Goal: Task Accomplishment & Management: Use online tool/utility

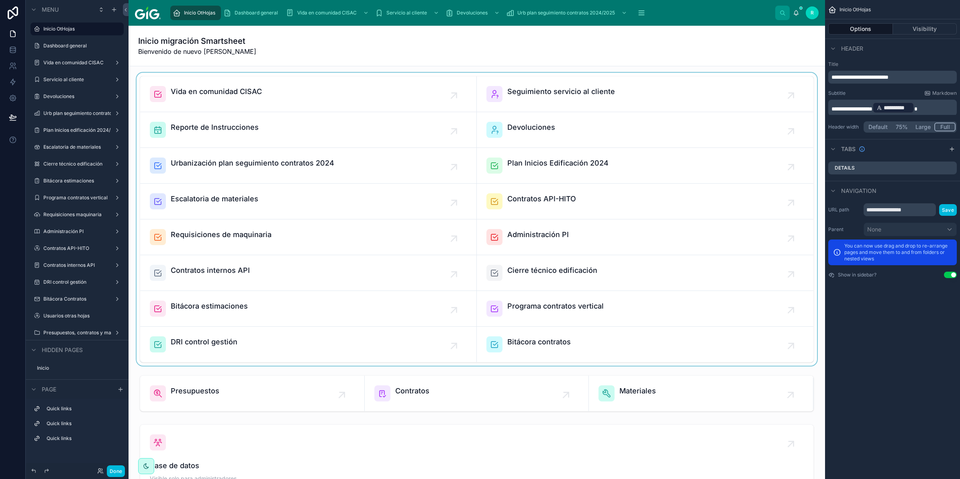
click at [551, 205] on div at bounding box center [477, 219] width 684 height 293
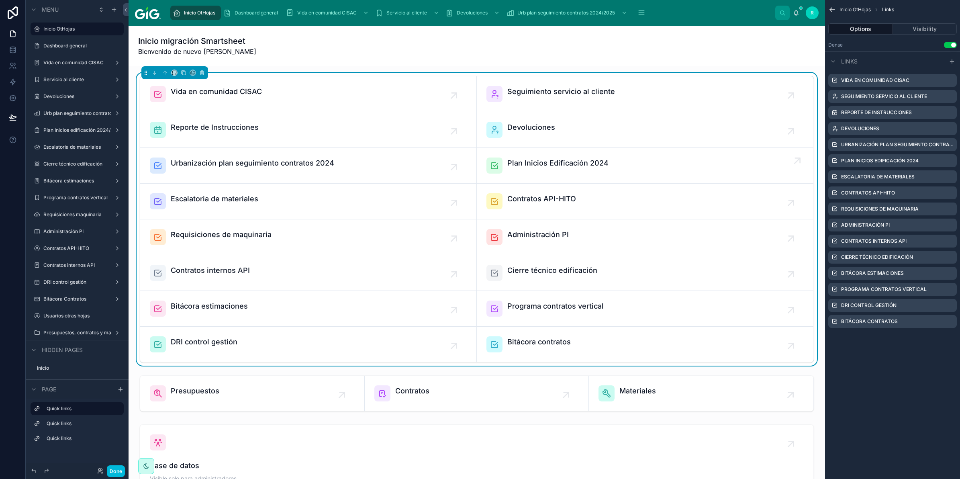
click at [556, 165] on span "Plan Inicios Edificación 2024" at bounding box center [558, 163] width 101 height 11
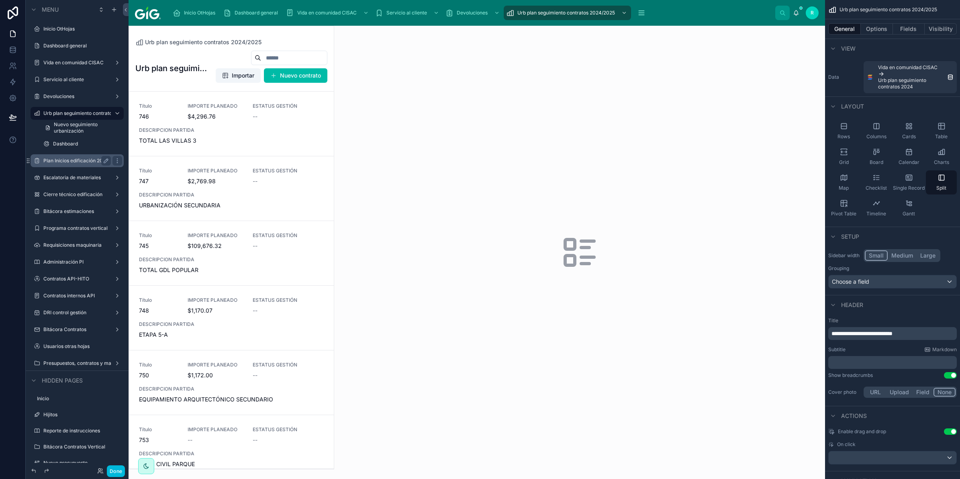
click at [70, 161] on label "Plan Inicios edificación 2024/2025" at bounding box center [77, 161] width 68 height 6
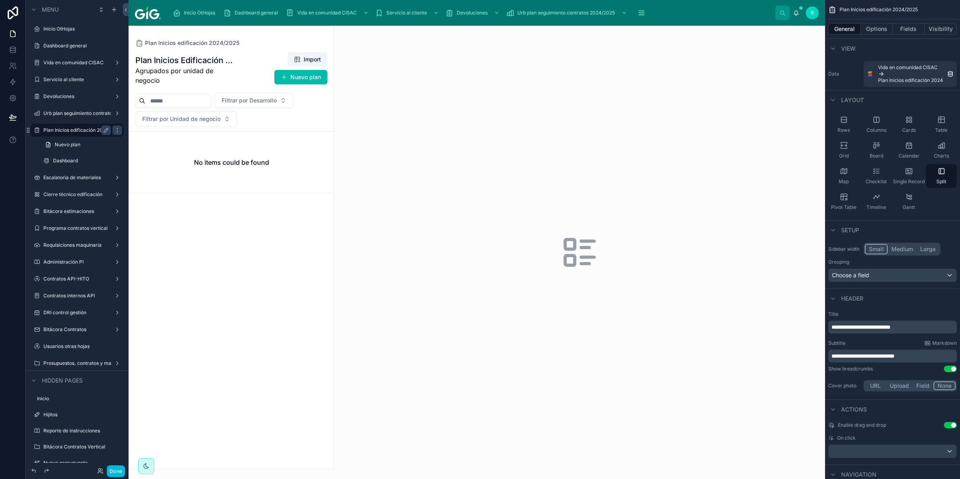
click at [200, 8] on div "Inicio OtHojas" at bounding box center [196, 12] width 46 height 13
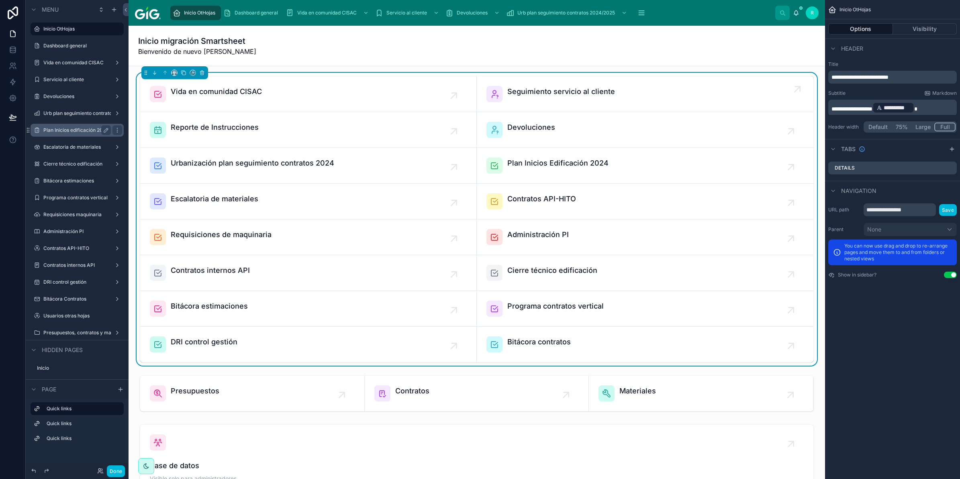
click at [774, 77] on link "Seguimiento servicio al cliente" at bounding box center [645, 94] width 337 height 36
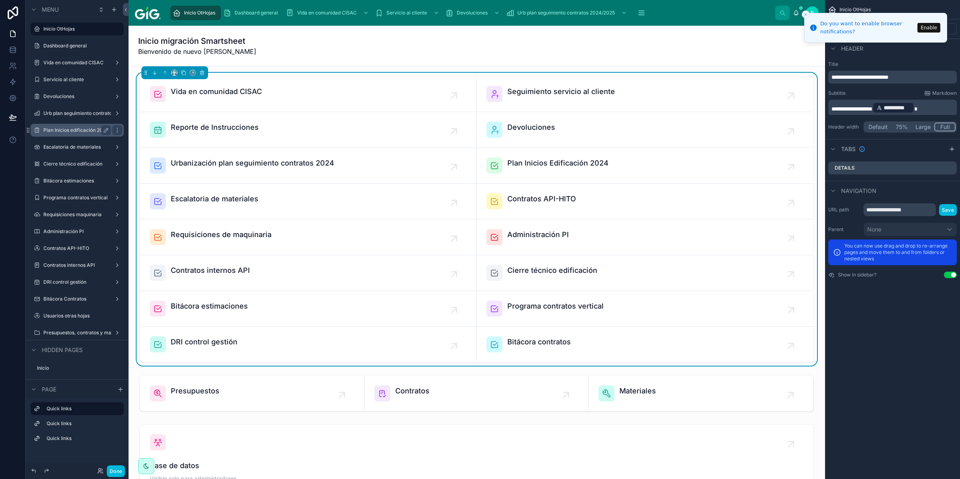
click at [805, 14] on icon "Close toast" at bounding box center [806, 14] width 5 height 5
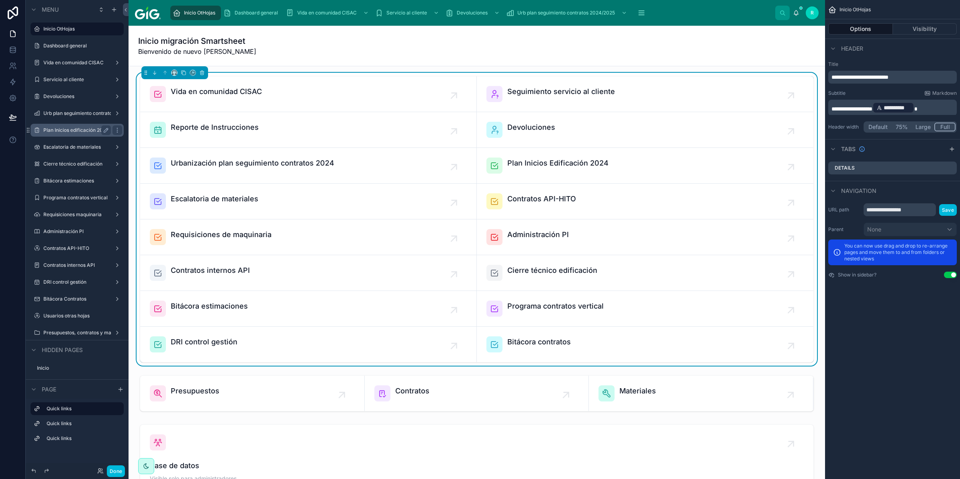
click at [570, 364] on div "Vida en comunidad CISAC Seguimiento servicio al cliente Reporte de Instruccione…" at bounding box center [477, 219] width 684 height 293
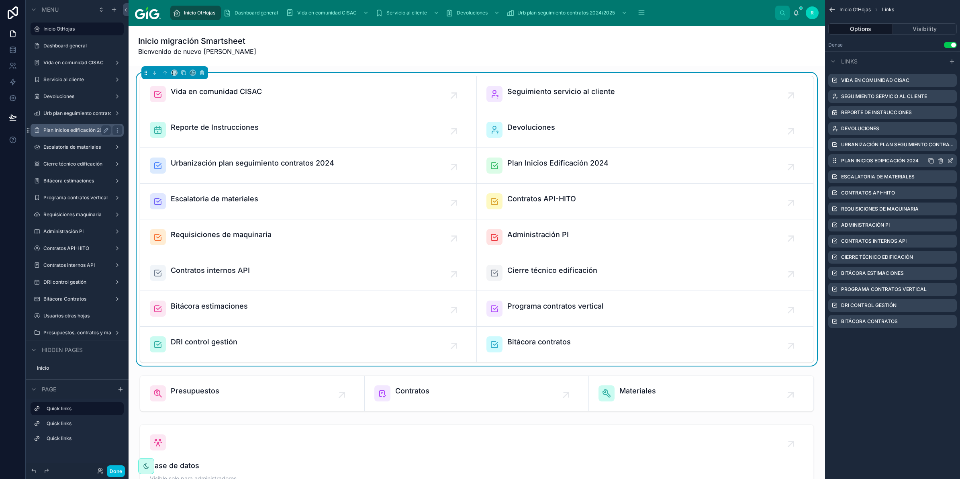
click at [951, 159] on icon "scrollable content" at bounding box center [951, 161] width 6 height 6
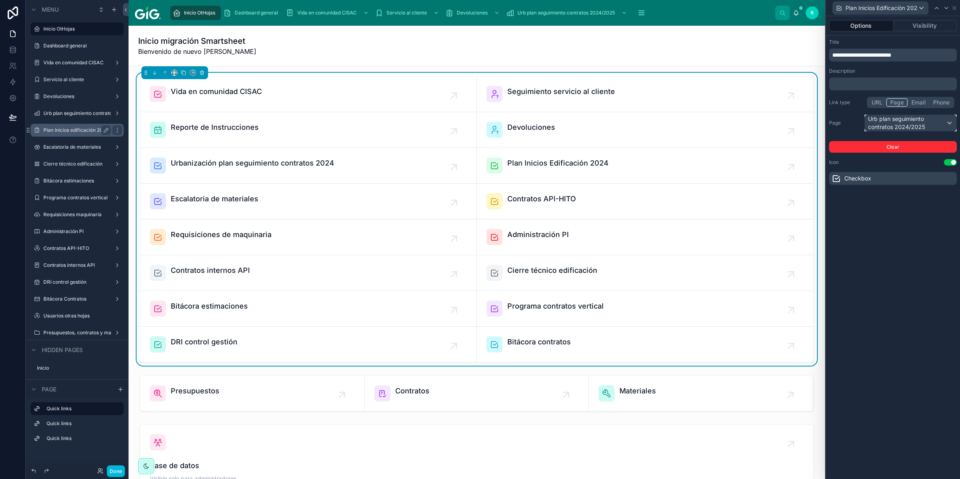
click at [937, 117] on div "Urb plan seguimiento contratos 2024/2025" at bounding box center [911, 123] width 92 height 16
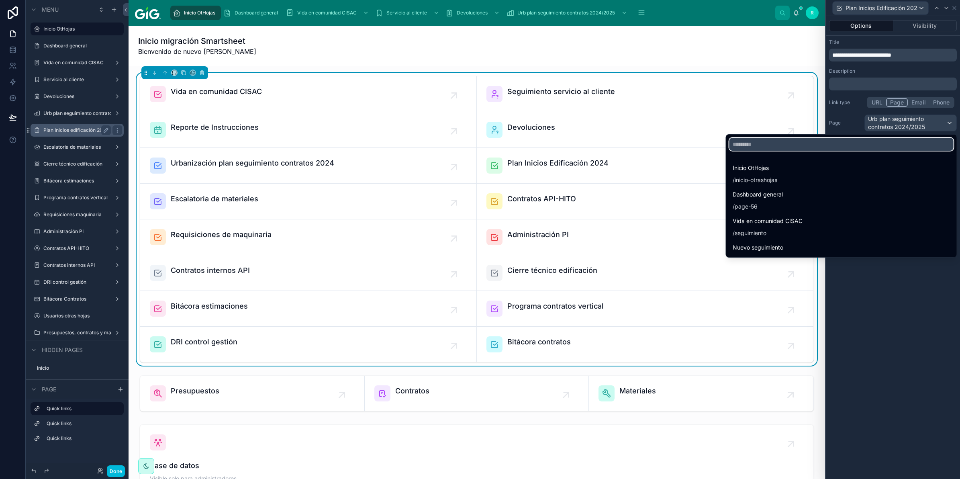
click at [904, 141] on input "text" at bounding box center [842, 144] width 224 height 13
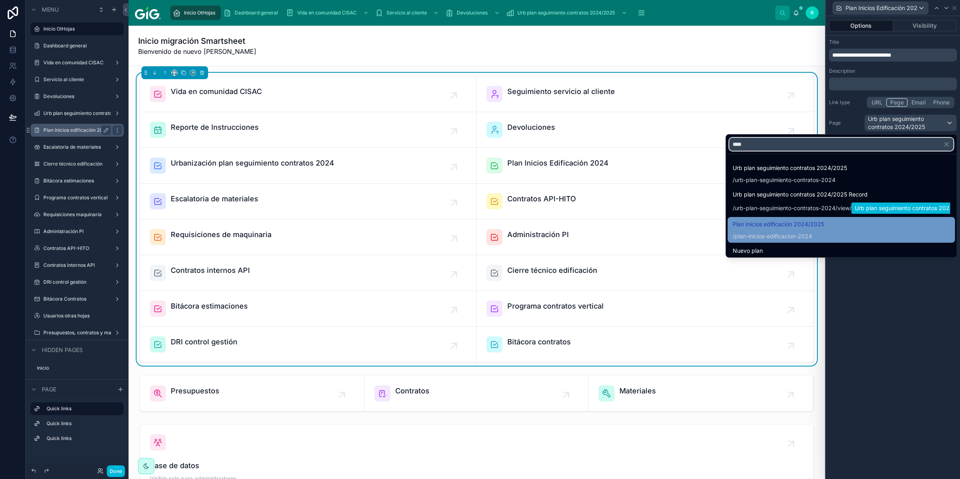
type input "****"
click at [851, 228] on div "Plan Inicios edificación 2024/2025 / plan-inicios-edificacion-2024" at bounding box center [842, 229] width 218 height 21
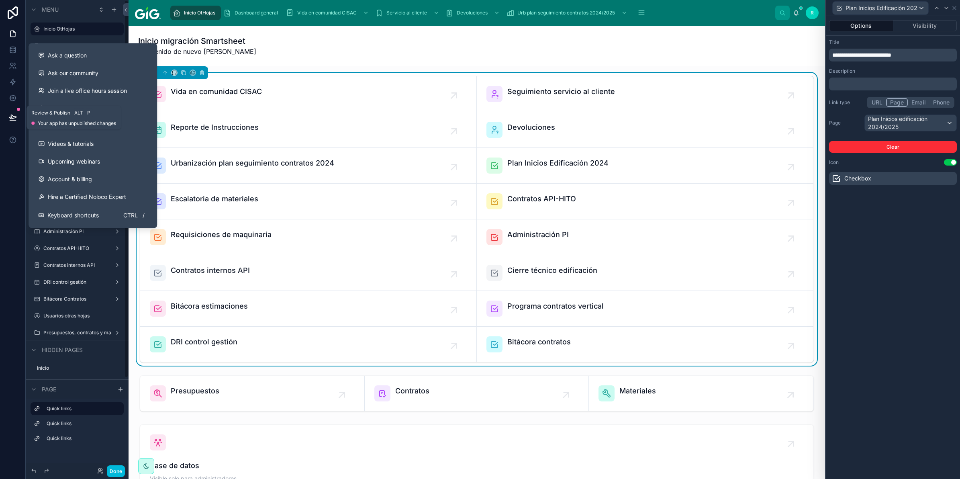
click at [9, 114] on icon at bounding box center [13, 117] width 8 height 8
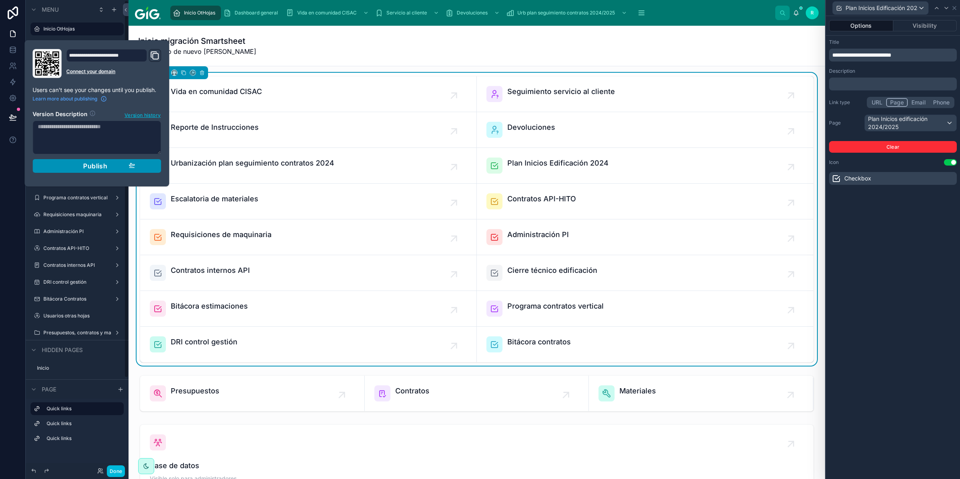
click at [99, 167] on span "Publish" at bounding box center [95, 166] width 24 height 8
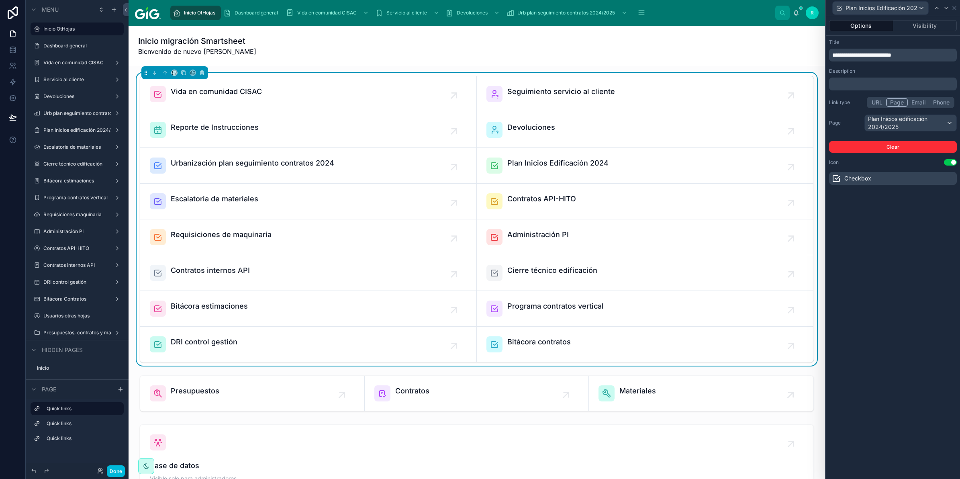
click at [463, 53] on div "Inicio migración Smartsheet Bienvenido de nuevo [PERSON_NAME]" at bounding box center [477, 45] width 678 height 21
click at [954, 6] on icon at bounding box center [955, 8] width 6 height 6
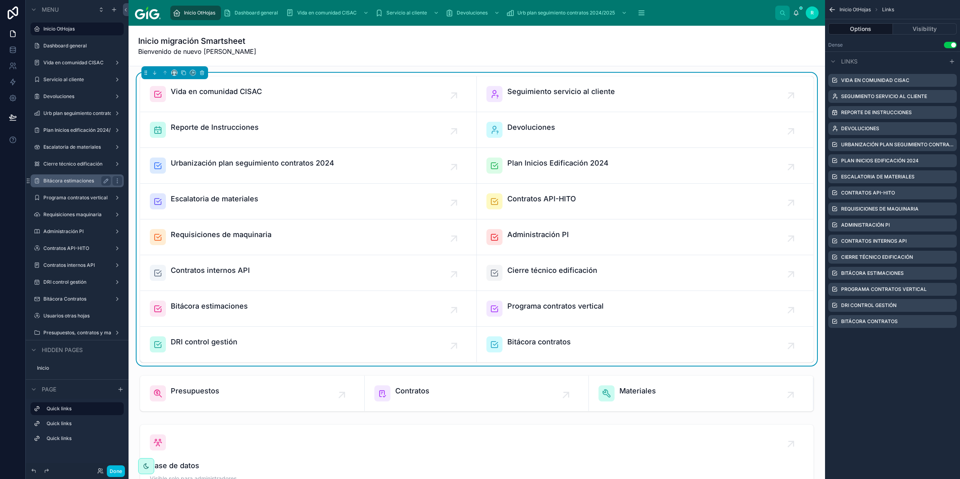
click at [92, 179] on label "Bitácora estimaciones" at bounding box center [75, 181] width 64 height 6
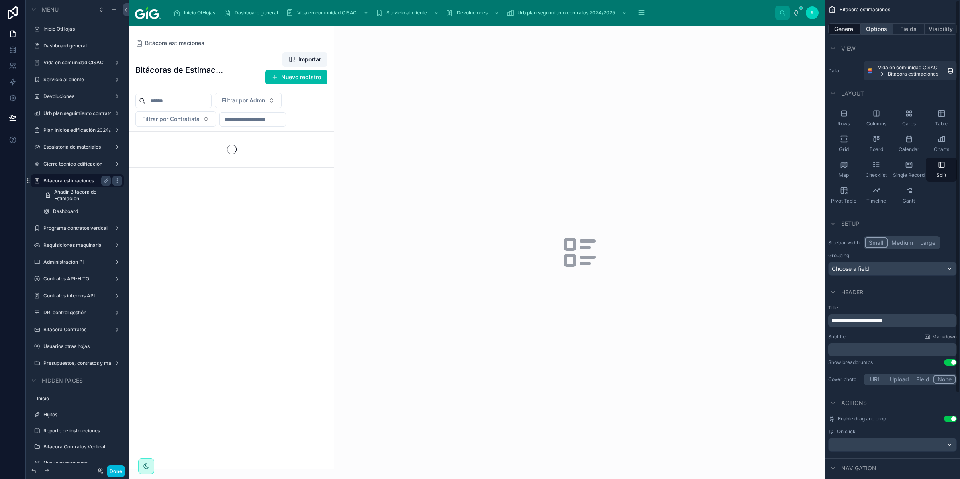
click at [881, 29] on button "Options" at bounding box center [877, 28] width 32 height 11
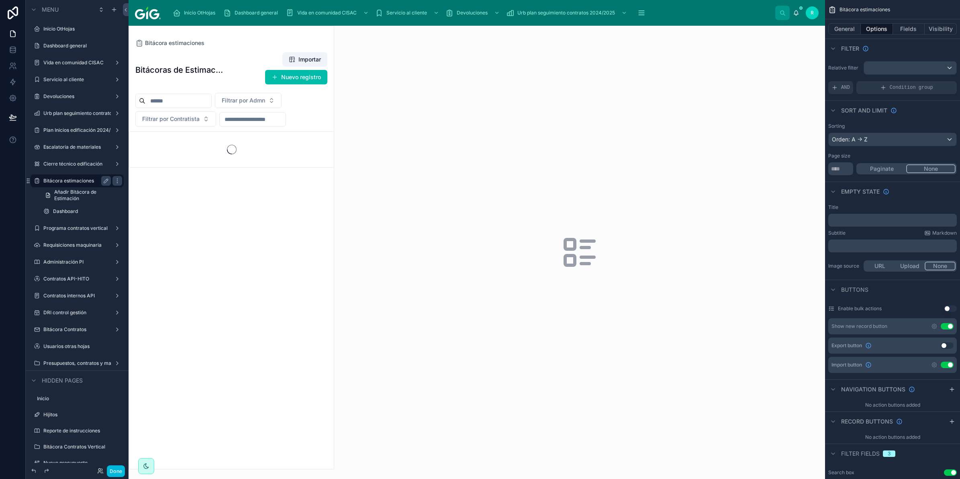
click at [931, 366] on div "Import button Use setting" at bounding box center [893, 365] width 129 height 16
click at [935, 364] on icon "scrollable content" at bounding box center [935, 365] width 2 height 2
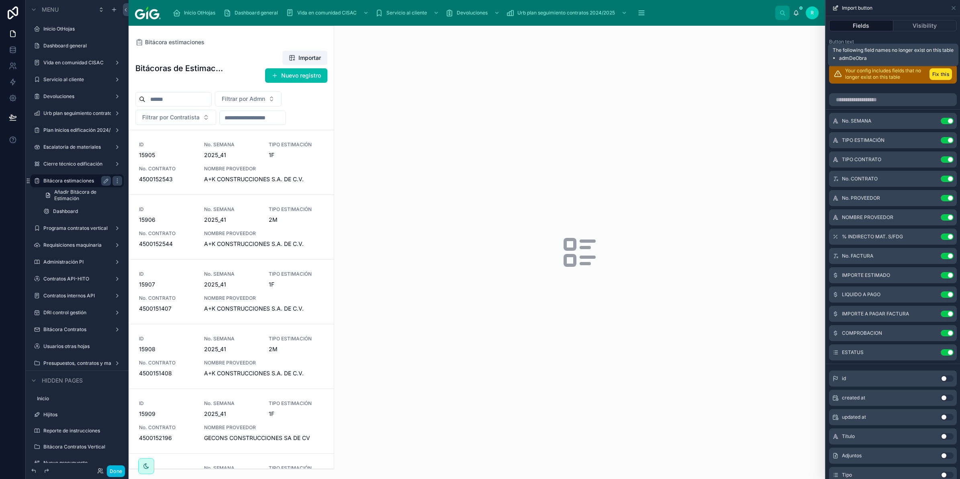
click at [930, 76] on button "Fix this" at bounding box center [941, 74] width 23 height 12
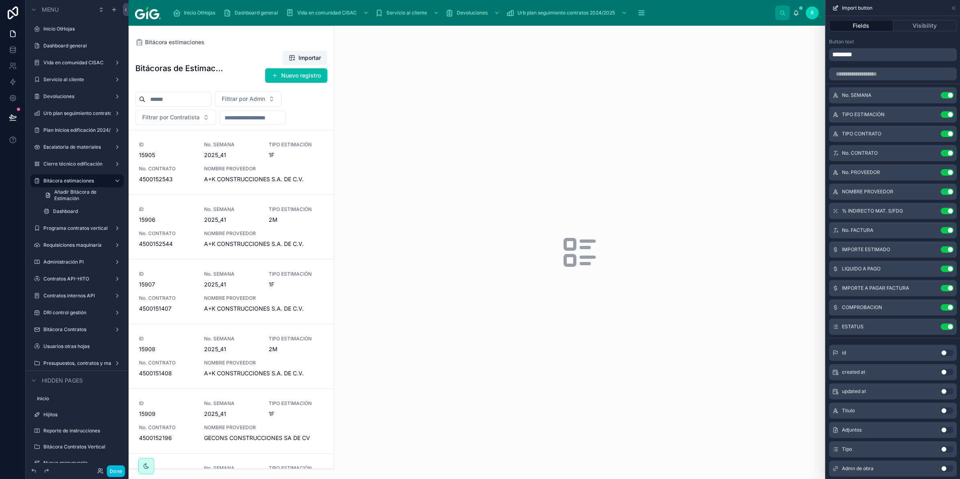
click at [893, 57] on p "********" at bounding box center [894, 55] width 123 height 10
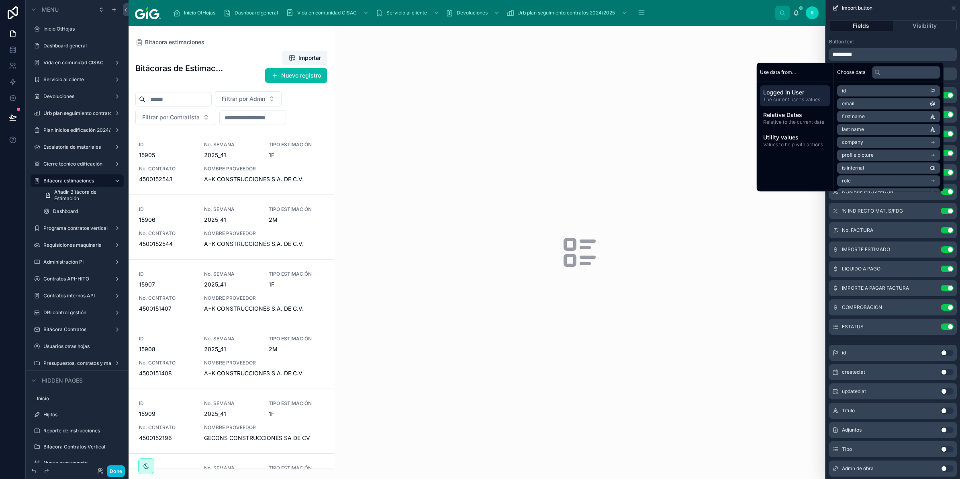
click at [915, 47] on div "Button text ********" at bounding box center [893, 50] width 128 height 23
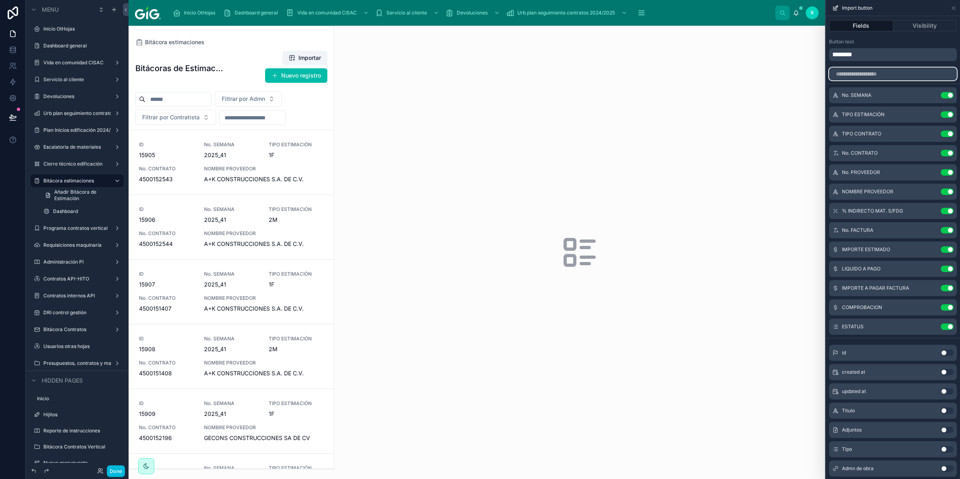
click at [893, 75] on input "text" at bounding box center [893, 74] width 128 height 13
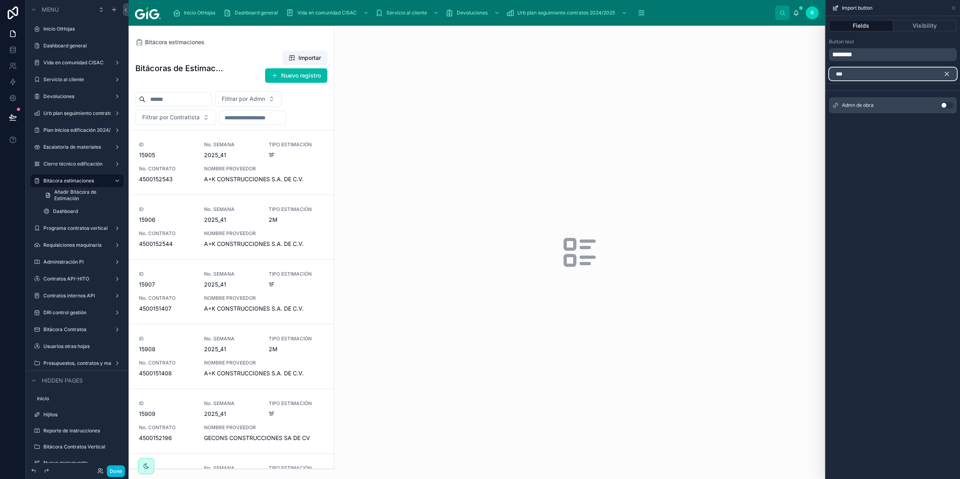
type input "***"
click at [949, 104] on button "Use setting" at bounding box center [947, 105] width 13 height 6
click at [946, 72] on icon "button" at bounding box center [947, 73] width 7 height 7
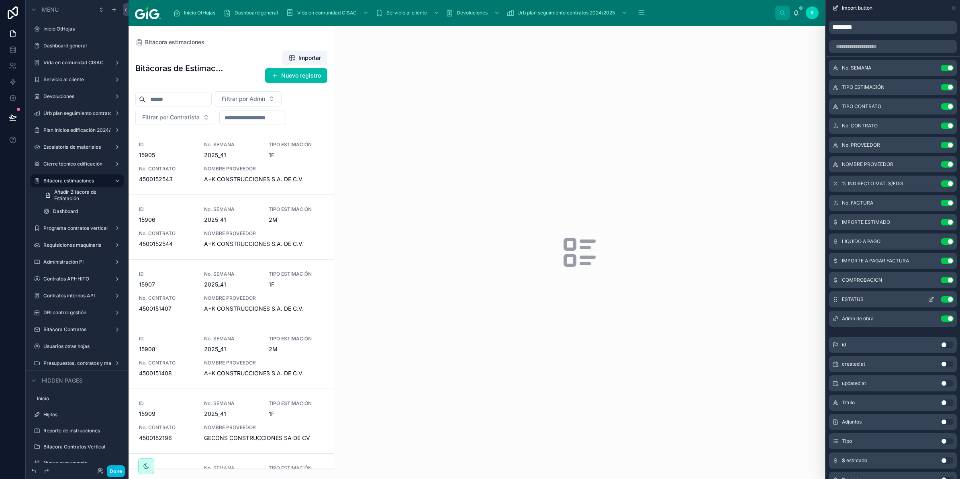
scroll to position [65, 0]
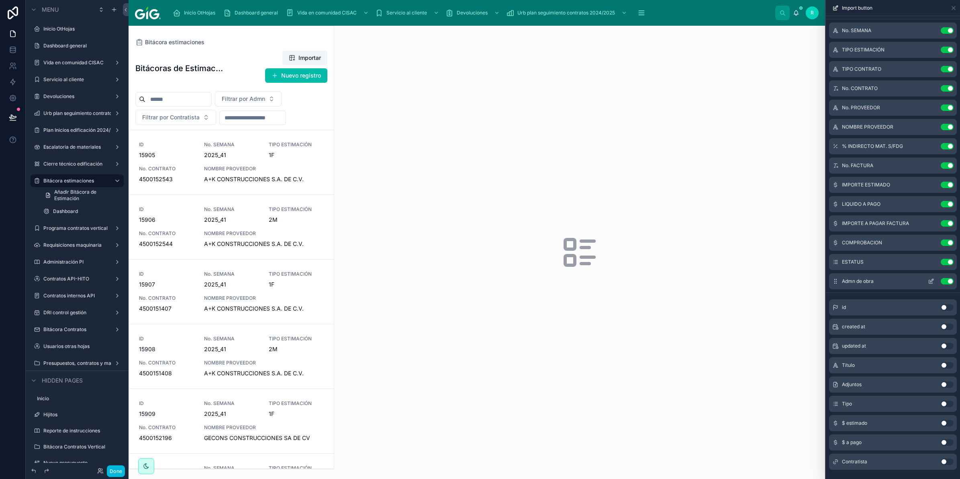
click at [928, 283] on icon at bounding box center [931, 281] width 6 height 6
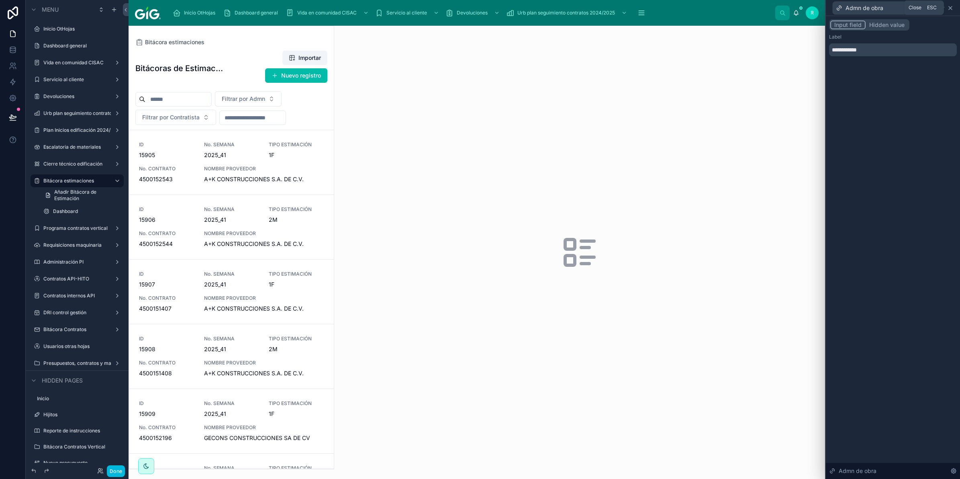
click at [952, 5] on icon at bounding box center [951, 8] width 6 height 6
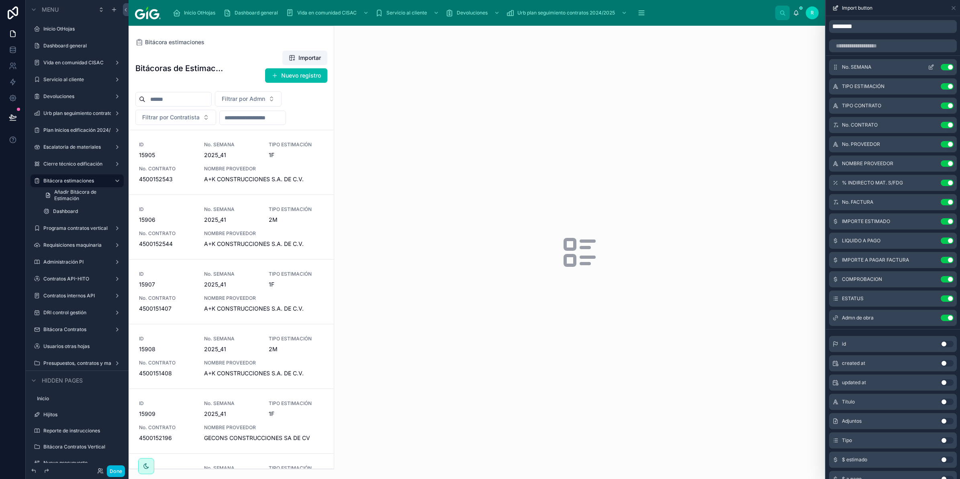
scroll to position [0, 0]
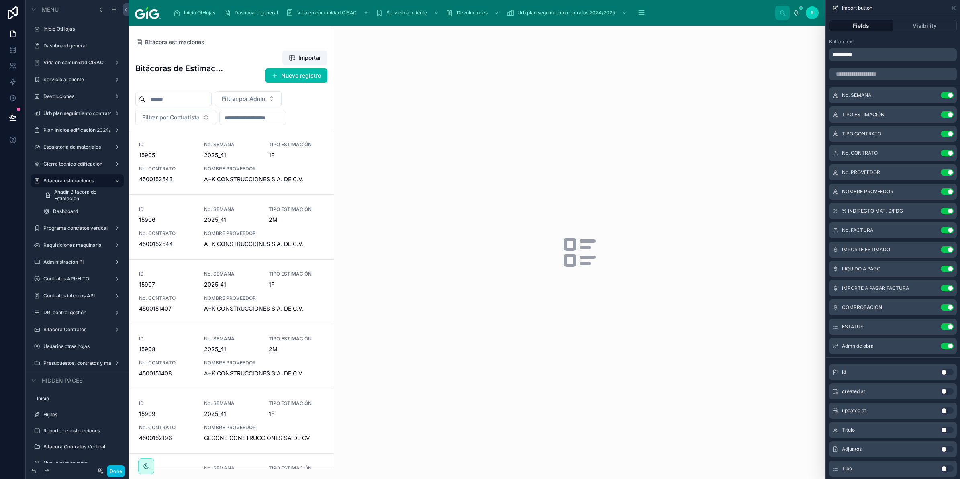
click at [323, 97] on div at bounding box center [231, 247] width 205 height 443
click at [312, 78] on button "Nuevo registro" at bounding box center [296, 75] width 62 height 14
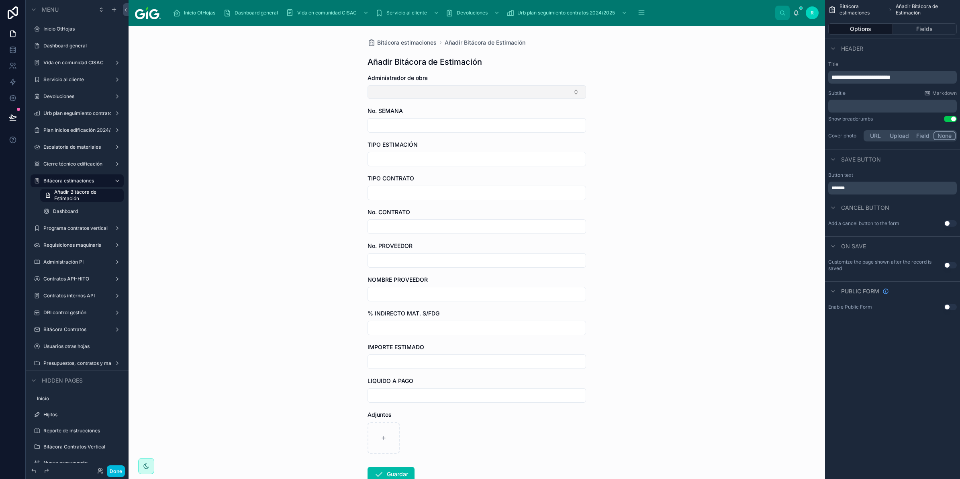
click at [452, 88] on button "Select Button" at bounding box center [477, 92] width 219 height 14
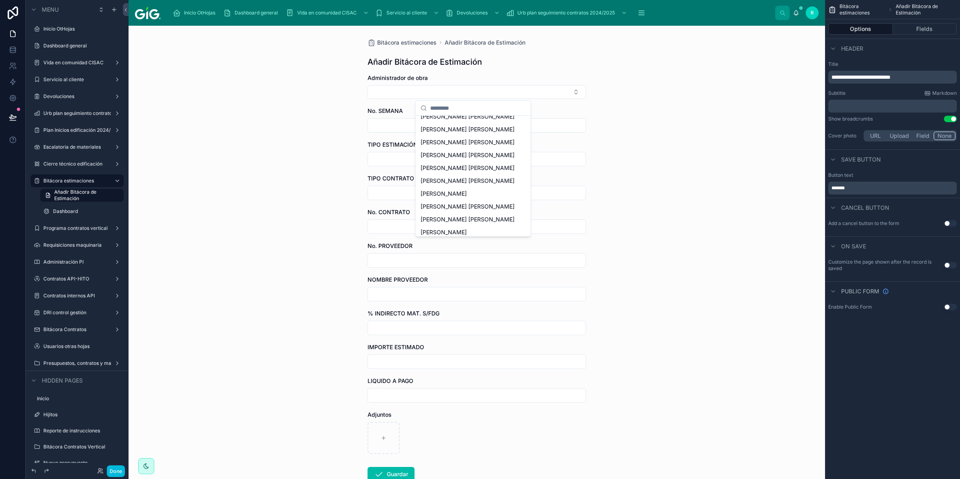
scroll to position [173, 0]
click at [704, 179] on div "Bitácora estimaciones Añadir Bitácora de Estimación Añadir Bitácora de Estimaci…" at bounding box center [477, 252] width 697 height 453
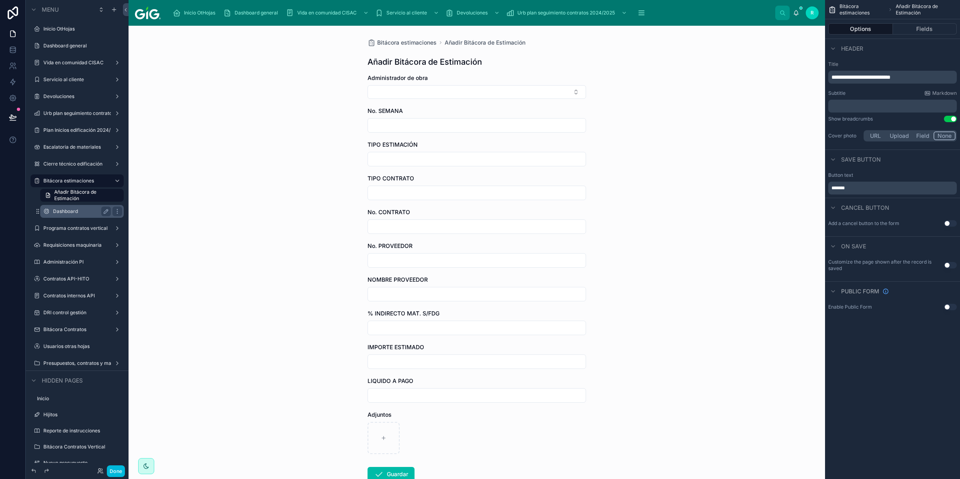
click at [81, 209] on label "Dashboard" at bounding box center [80, 211] width 55 height 6
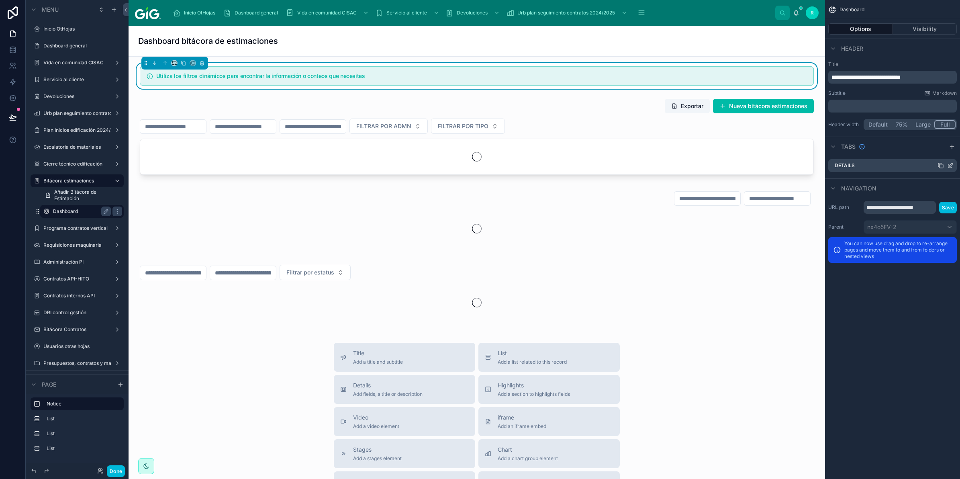
click at [942, 163] on icon "scrollable content" at bounding box center [941, 165] width 6 height 6
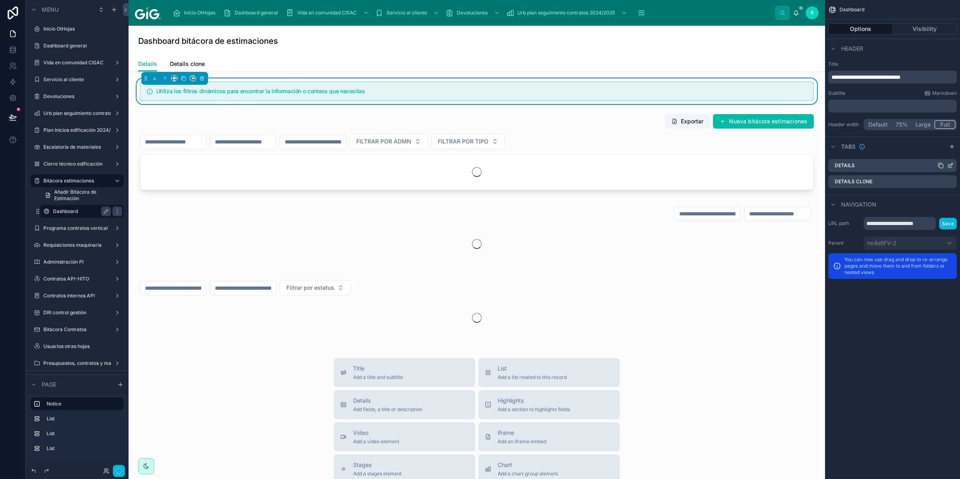
click at [950, 166] on icon "scrollable content" at bounding box center [951, 164] width 3 height 3
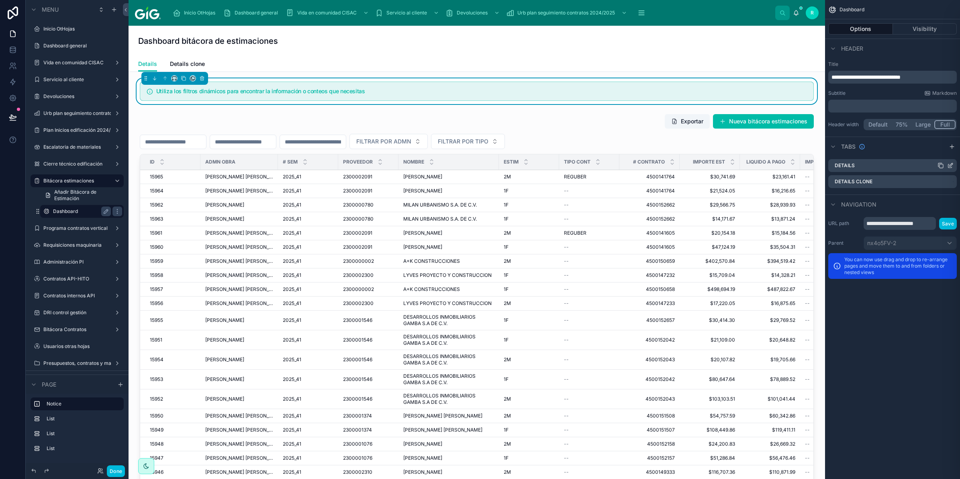
click at [952, 165] on div "Details Options Visibility Tab title ******* URL /details Icon Select an icon M…" at bounding box center [480, 239] width 960 height 479
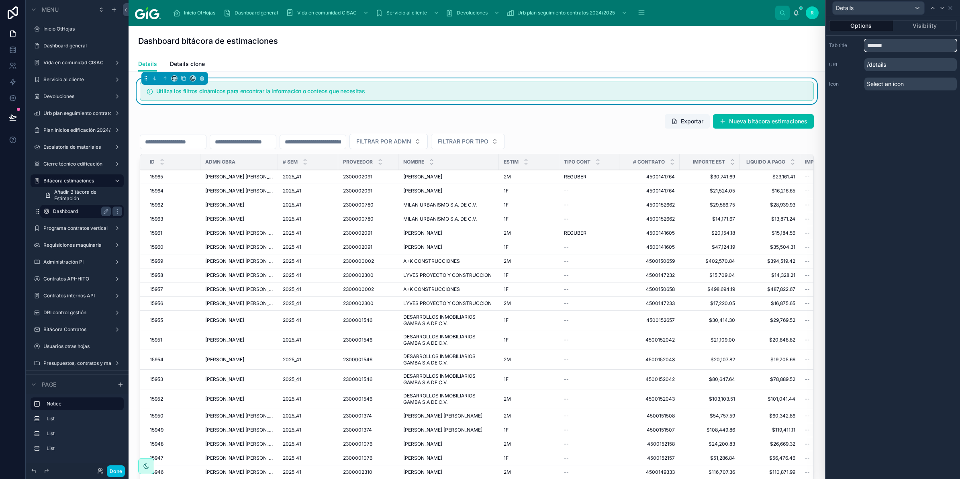
drag, startPoint x: 891, startPoint y: 43, endPoint x: 873, endPoint y: 47, distance: 18.8
click at [873, 47] on input "*******" at bounding box center [911, 45] width 92 height 13
type input "**********"
click at [897, 190] on div "**********" at bounding box center [893, 247] width 134 height 463
click at [228, 65] on span "Details clone" at bounding box center [219, 64] width 35 height 8
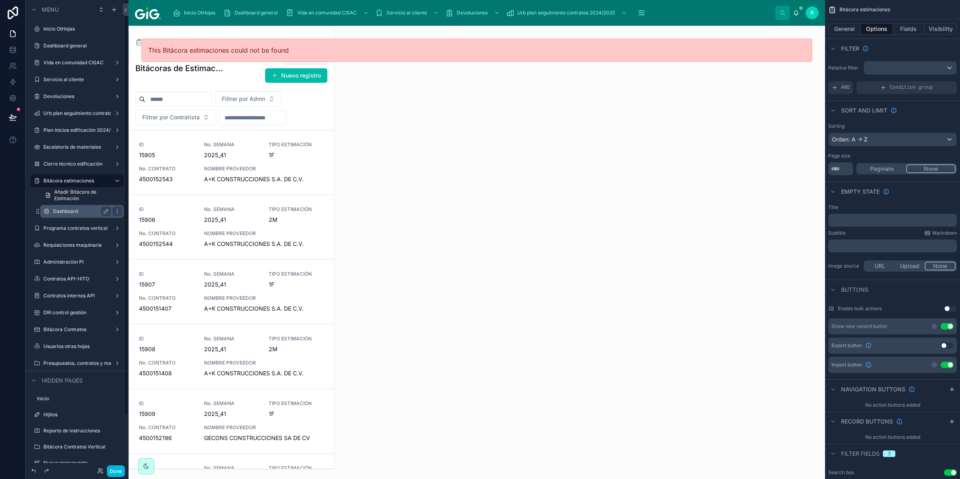
click at [70, 205] on div "Dashboard" at bounding box center [82, 211] width 80 height 13
click at [70, 208] on label "Dashboard" at bounding box center [86, 211] width 66 height 6
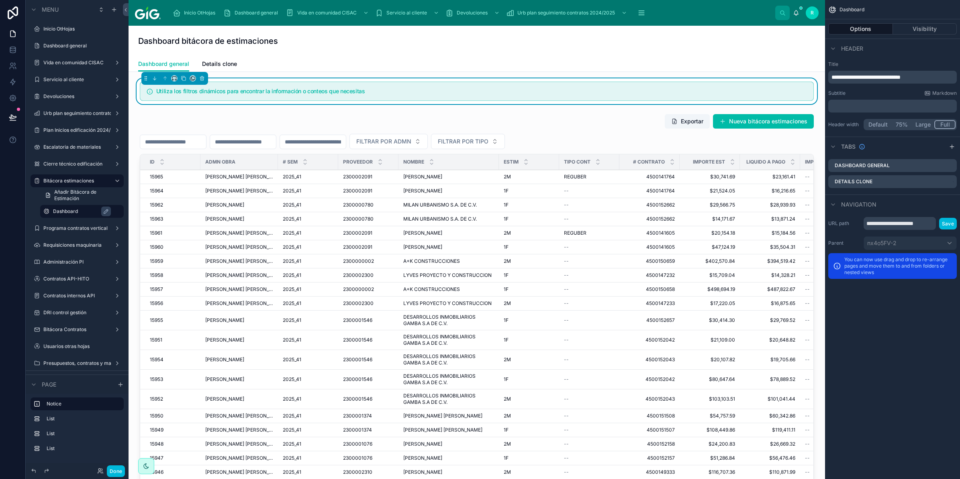
click at [224, 63] on span "Details clone" at bounding box center [219, 64] width 35 height 8
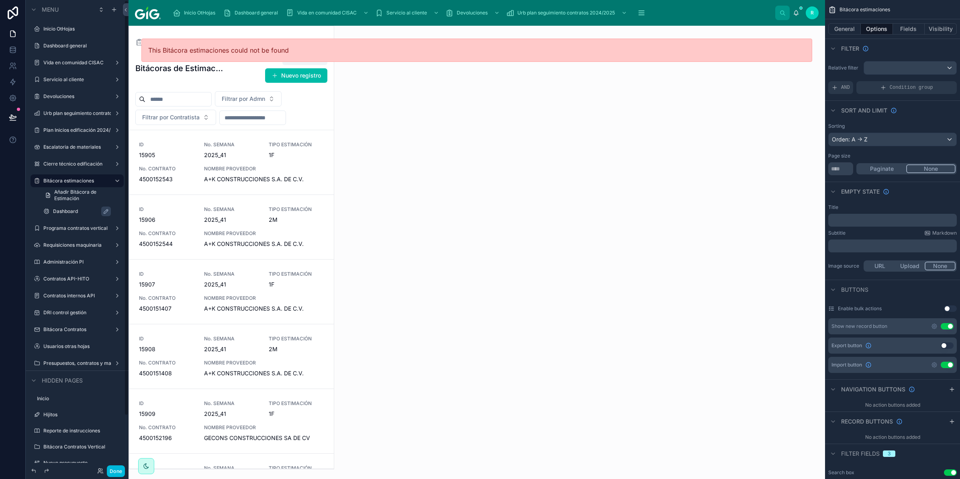
click at [81, 208] on label "Dashboard" at bounding box center [86, 211] width 66 height 6
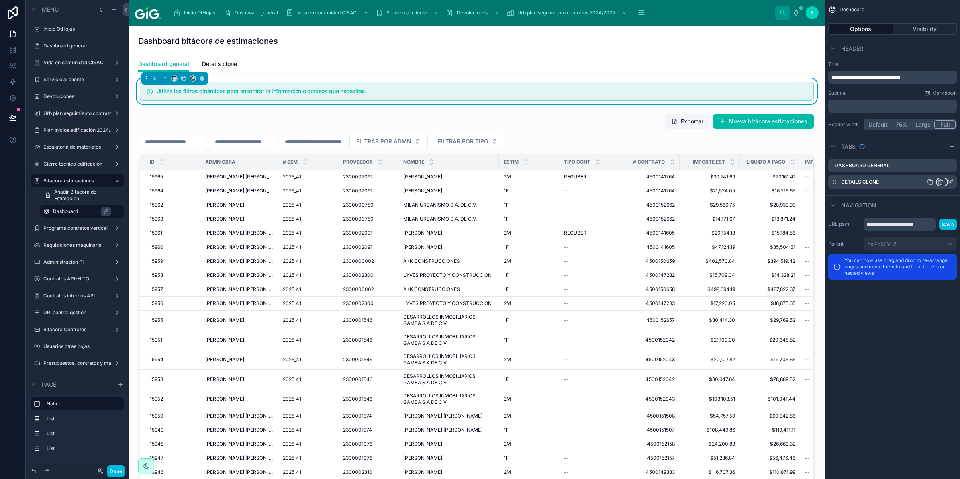
click at [940, 185] on icon "scrollable content" at bounding box center [941, 182] width 6 height 6
click at [921, 195] on span "Remove tab and contents" at bounding box center [907, 197] width 68 height 10
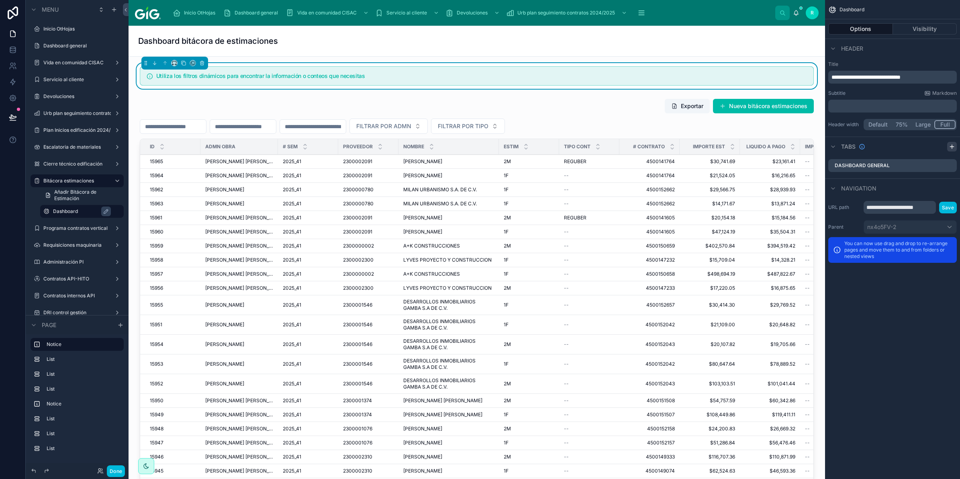
click at [953, 145] on icon "scrollable content" at bounding box center [952, 146] width 6 height 6
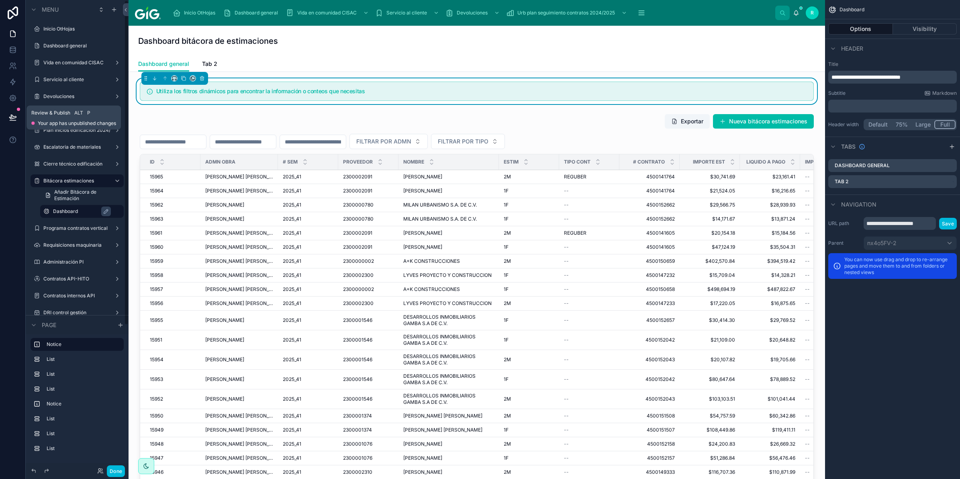
click at [9, 117] on icon at bounding box center [12, 117] width 7 height 4
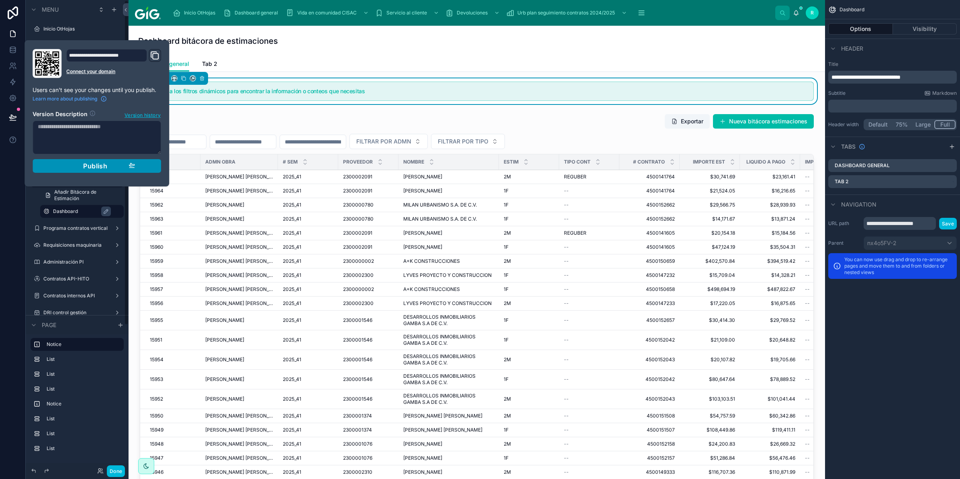
click at [83, 165] on span "Publish" at bounding box center [95, 166] width 24 height 8
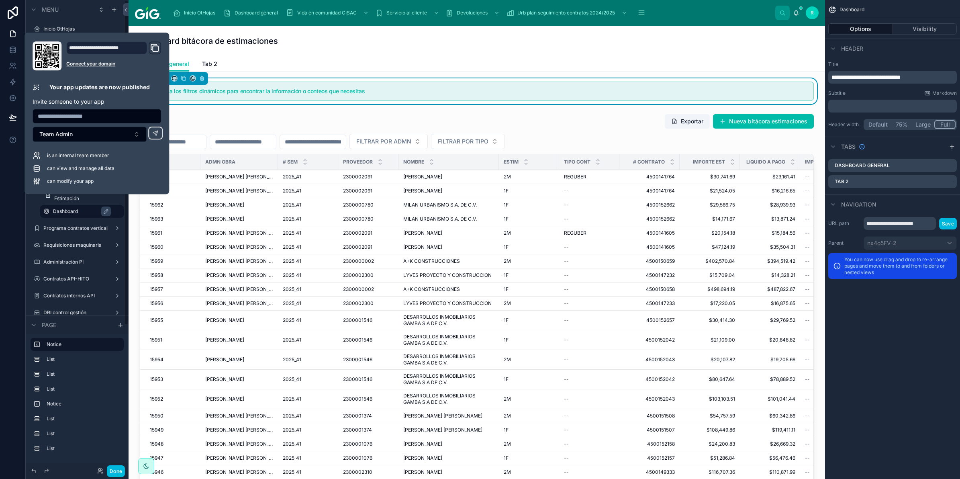
click at [446, 47] on div "Dashboard bitácora de estimaciones" at bounding box center [477, 41] width 678 height 31
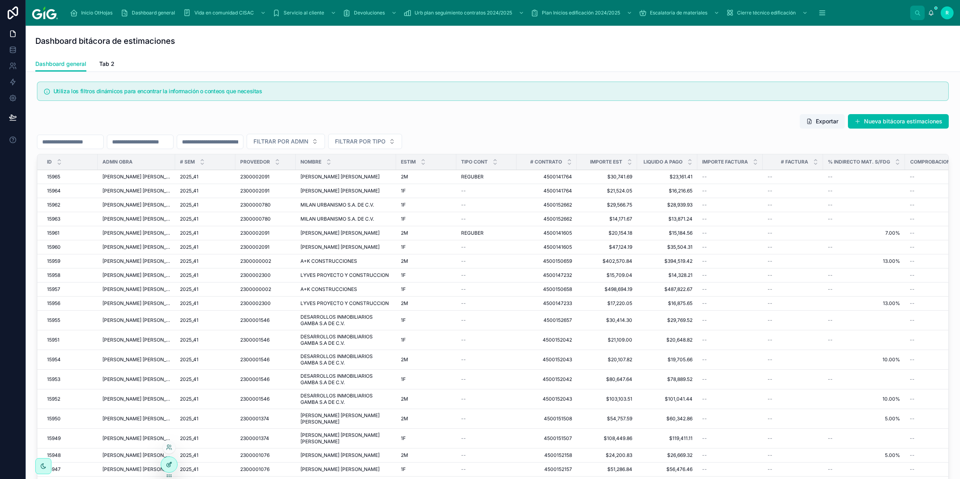
click at [167, 466] on icon at bounding box center [169, 465] width 4 height 4
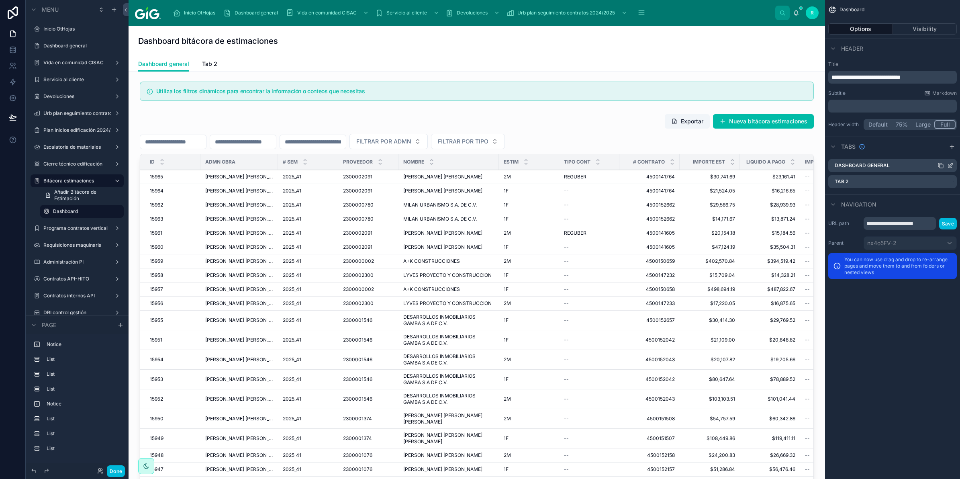
click at [941, 165] on icon "scrollable content" at bounding box center [941, 165] width 6 height 6
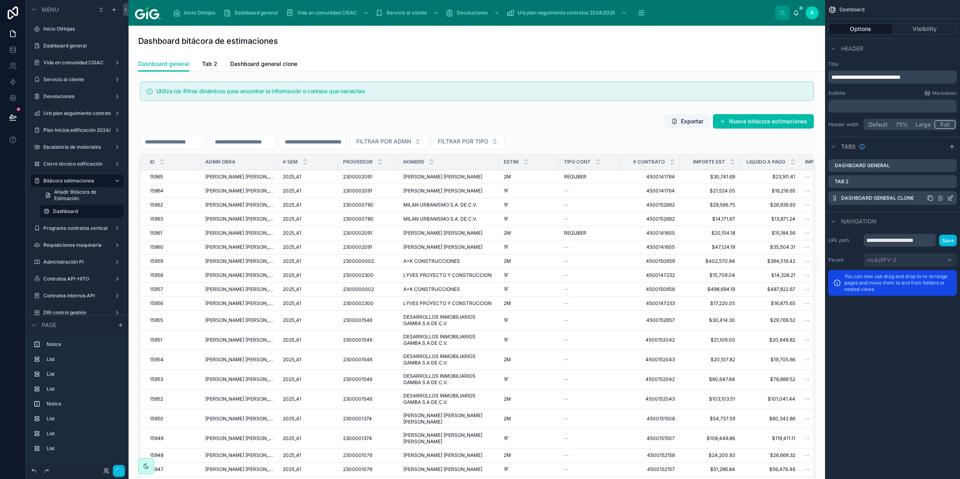
click at [949, 199] on icon "scrollable content" at bounding box center [951, 198] width 6 height 6
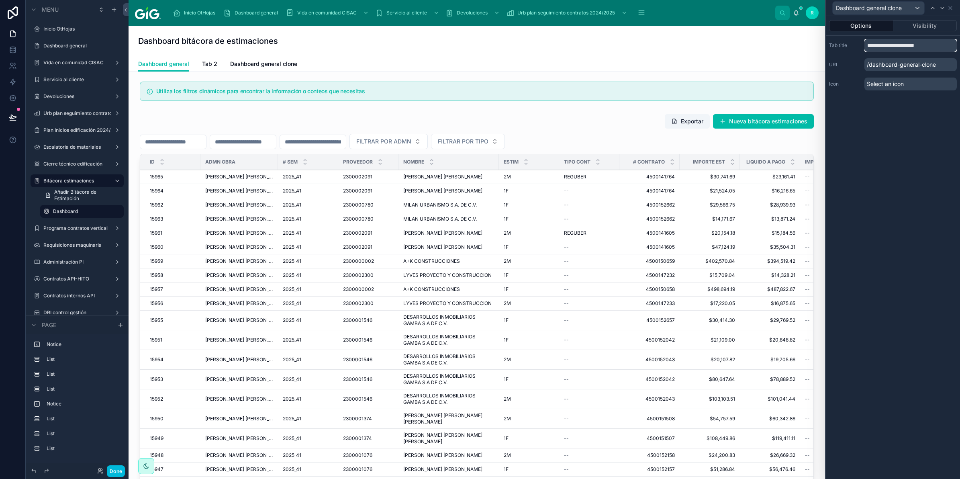
click at [920, 45] on input "**********" at bounding box center [911, 45] width 92 height 13
drag, startPoint x: 938, startPoint y: 47, endPoint x: 898, endPoint y: 48, distance: 40.2
click at [898, 48] on input "**********" at bounding box center [911, 45] width 92 height 13
type input "*"
type input "*******"
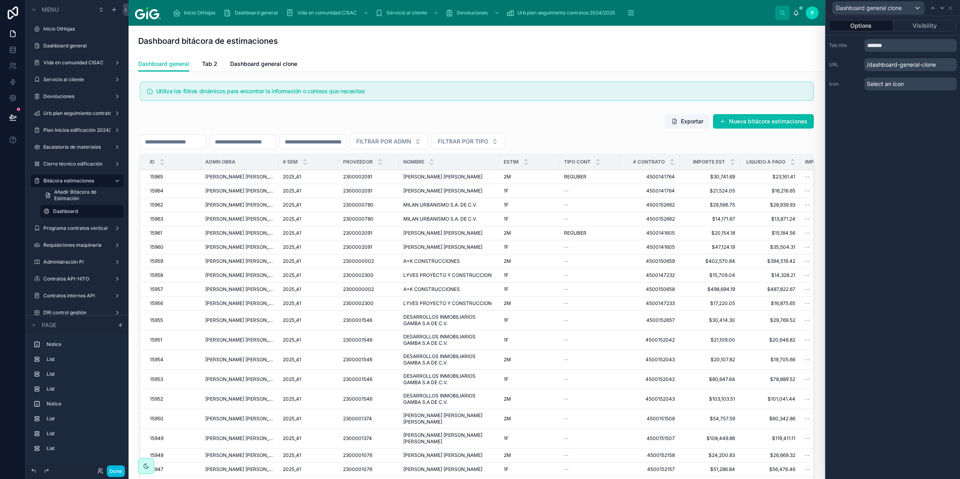
click at [905, 166] on div "Options Visibility Tab title ******* URL /dashboard-general-clone Icon Select a…" at bounding box center [893, 247] width 134 height 463
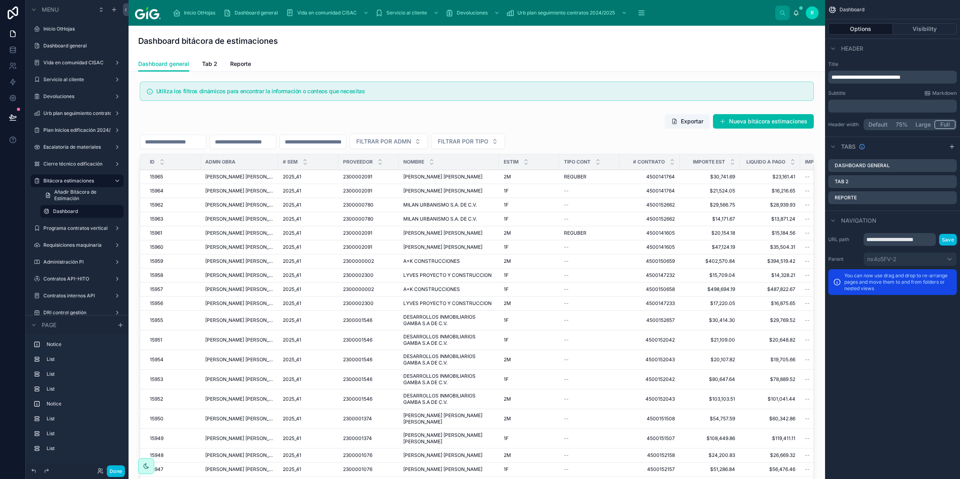
click at [238, 64] on span "Reporte" at bounding box center [240, 64] width 21 height 8
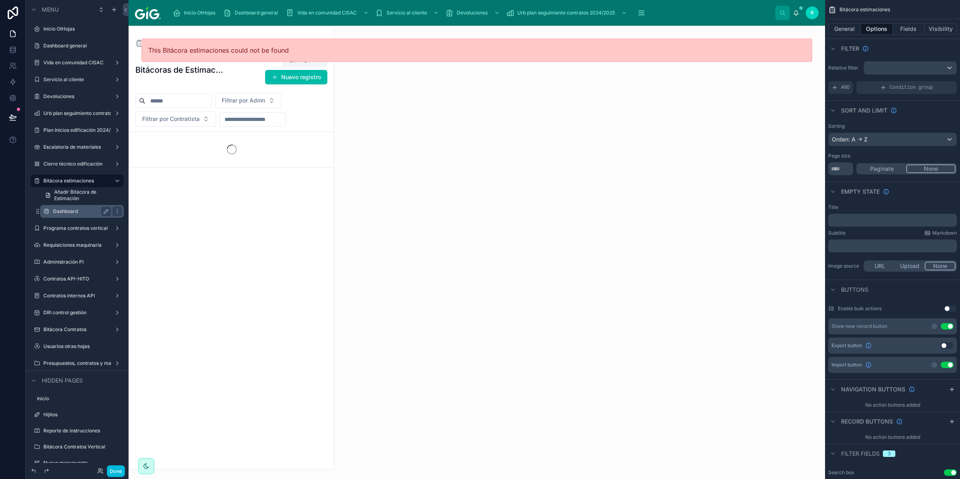
click at [73, 211] on label "Dashboard" at bounding box center [80, 211] width 55 height 6
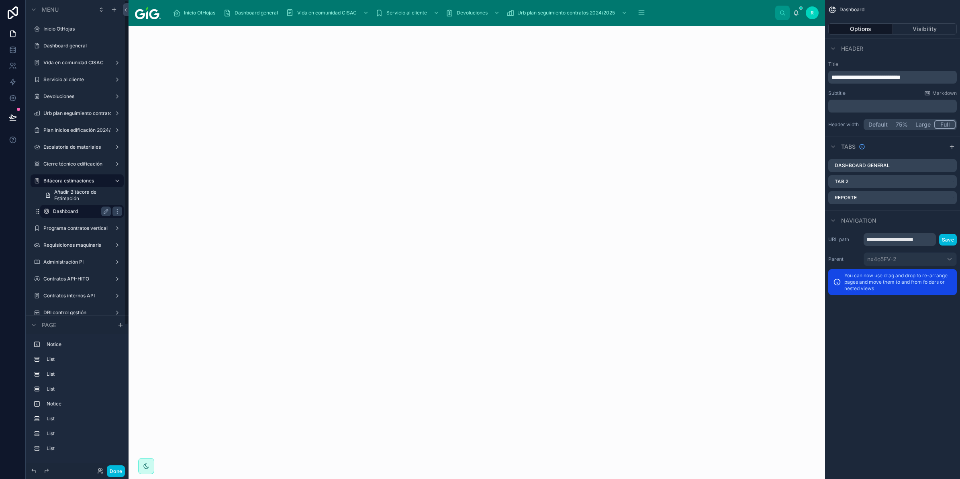
click at [11, 114] on icon at bounding box center [13, 117] width 8 height 8
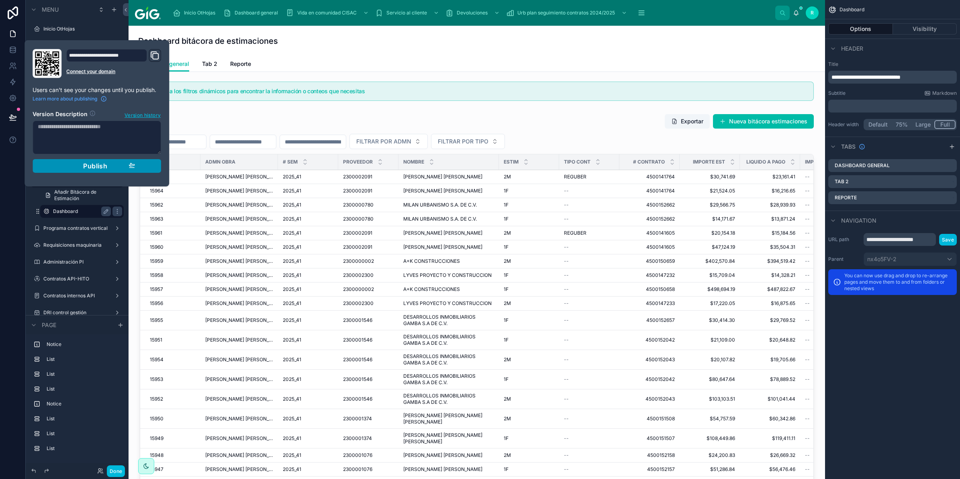
click at [159, 165] on button "Publish" at bounding box center [97, 166] width 129 height 14
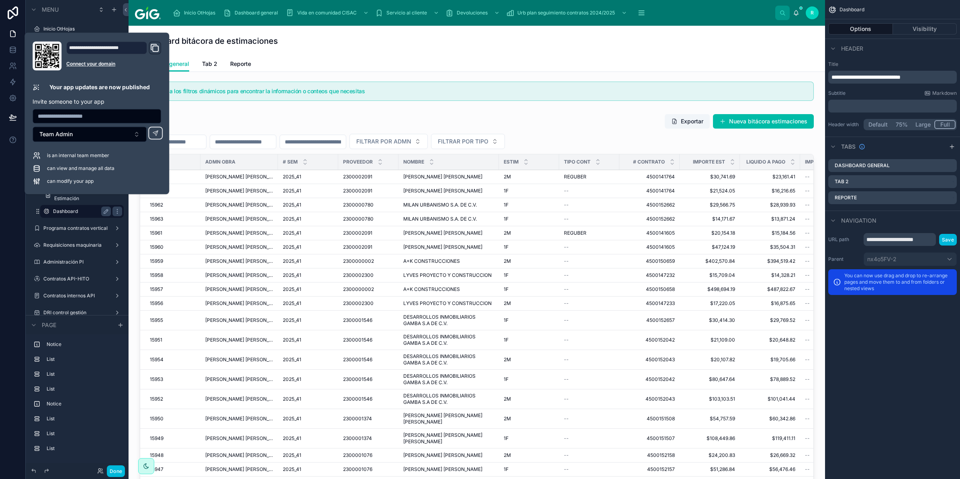
drag, startPoint x: 475, startPoint y: 50, endPoint x: 418, endPoint y: 44, distance: 57.0
click at [475, 50] on div "Dashboard bitácora de estimaciones" at bounding box center [477, 41] width 678 height 31
